Goal: Navigation & Orientation: Find specific page/section

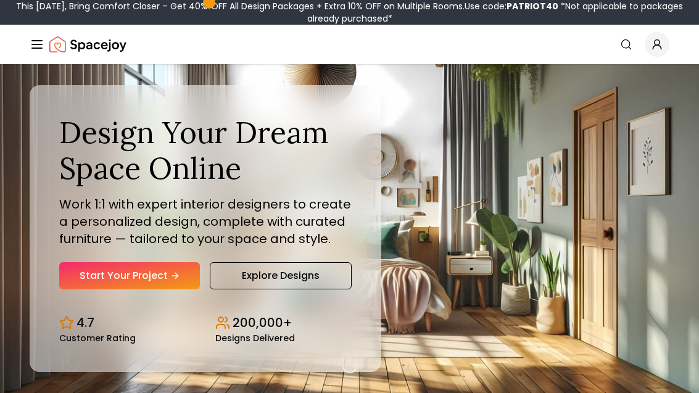
click at [659, 50] on icon "Global" at bounding box center [657, 44] width 12 height 12
click at [40, 48] on line "Global" at bounding box center [37, 48] width 10 height 0
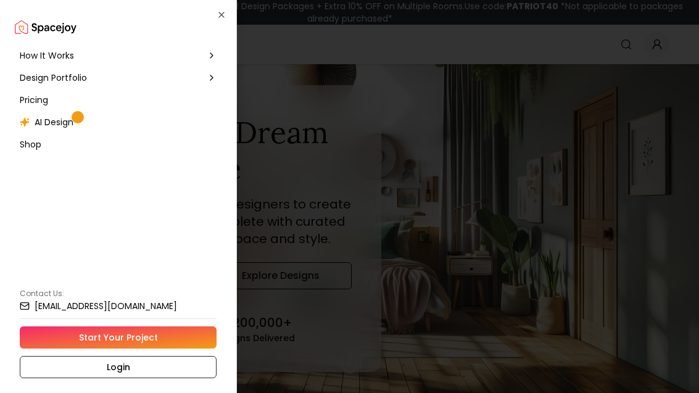
click at [211, 24] on h2 at bounding box center [118, 27] width 207 height 25
click at [219, 19] on icon "button" at bounding box center [222, 15] width 10 height 10
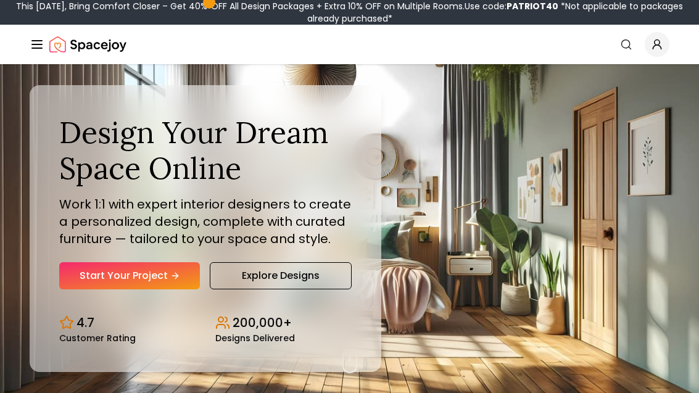
click at [629, 50] on icon "Global" at bounding box center [626, 44] width 12 height 12
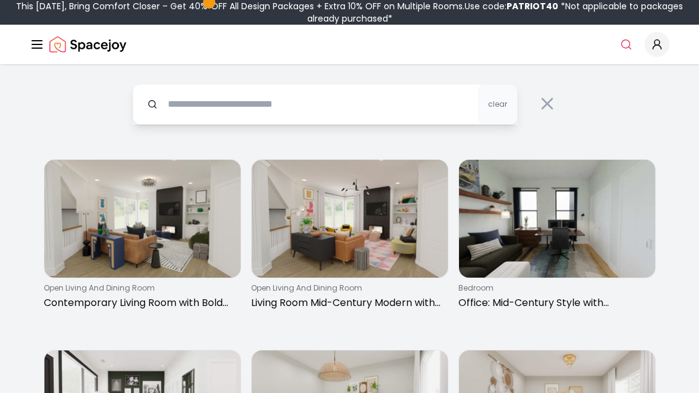
click at [30, 46] on icon "Global" at bounding box center [37, 44] width 15 height 15
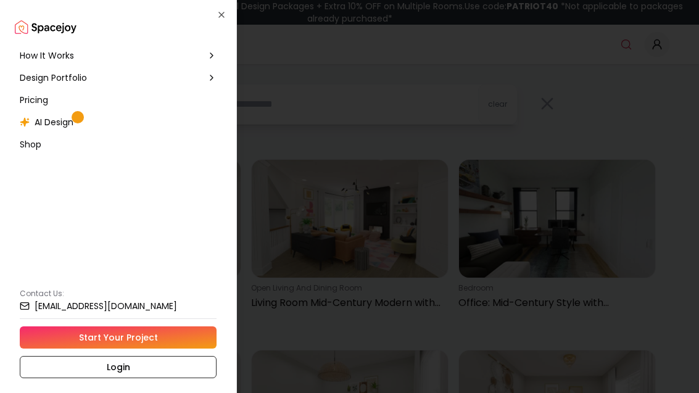
click at [30, 148] on span "Shop" at bounding box center [31, 144] width 22 height 12
